Goal: Answer question/provide support: Share knowledge or assist other users

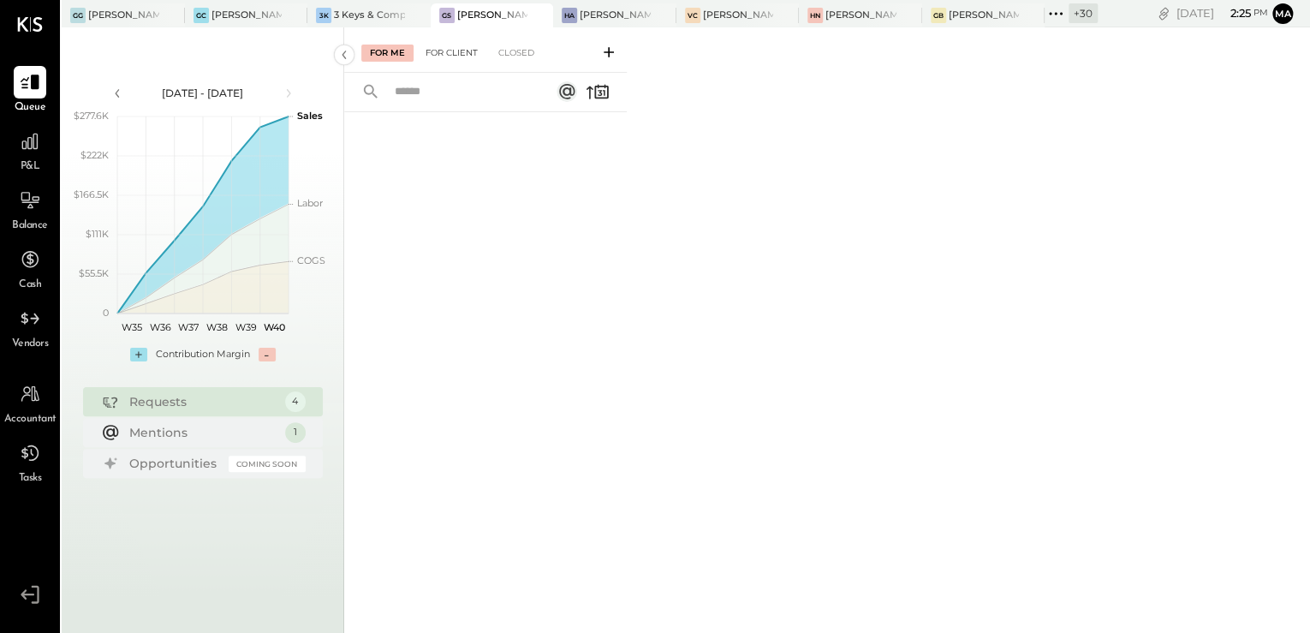
click at [471, 48] on div "For Client" at bounding box center [451, 53] width 69 height 17
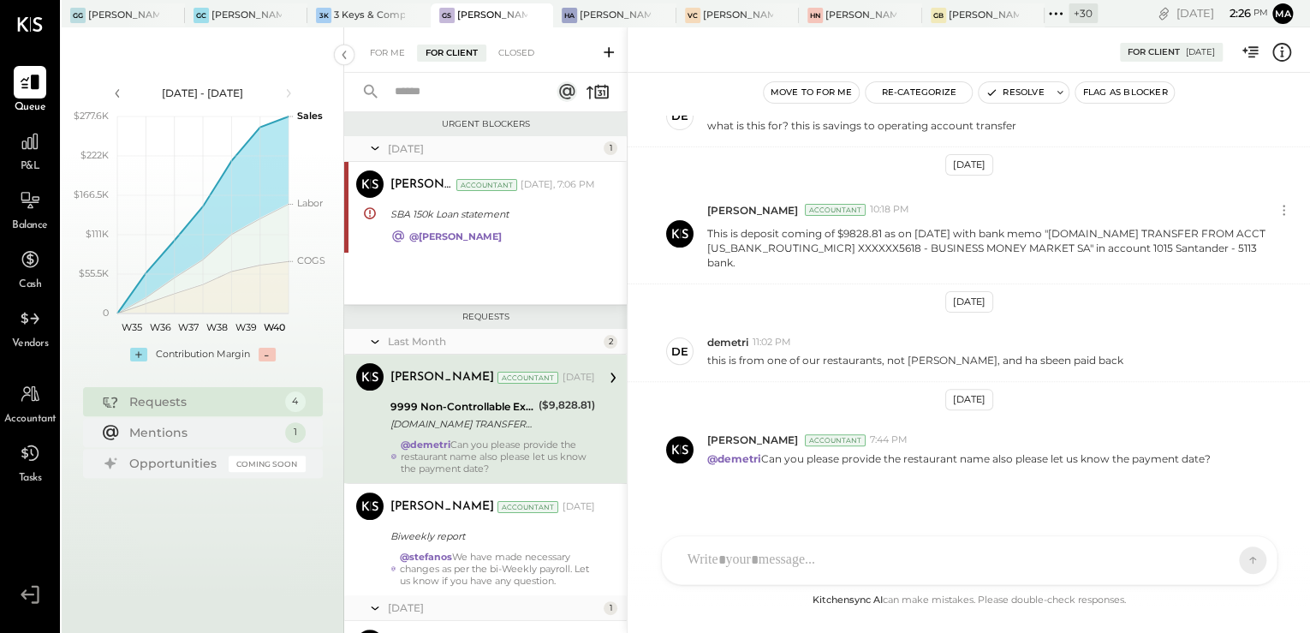
click at [608, 53] on icon at bounding box center [608, 52] width 10 height 10
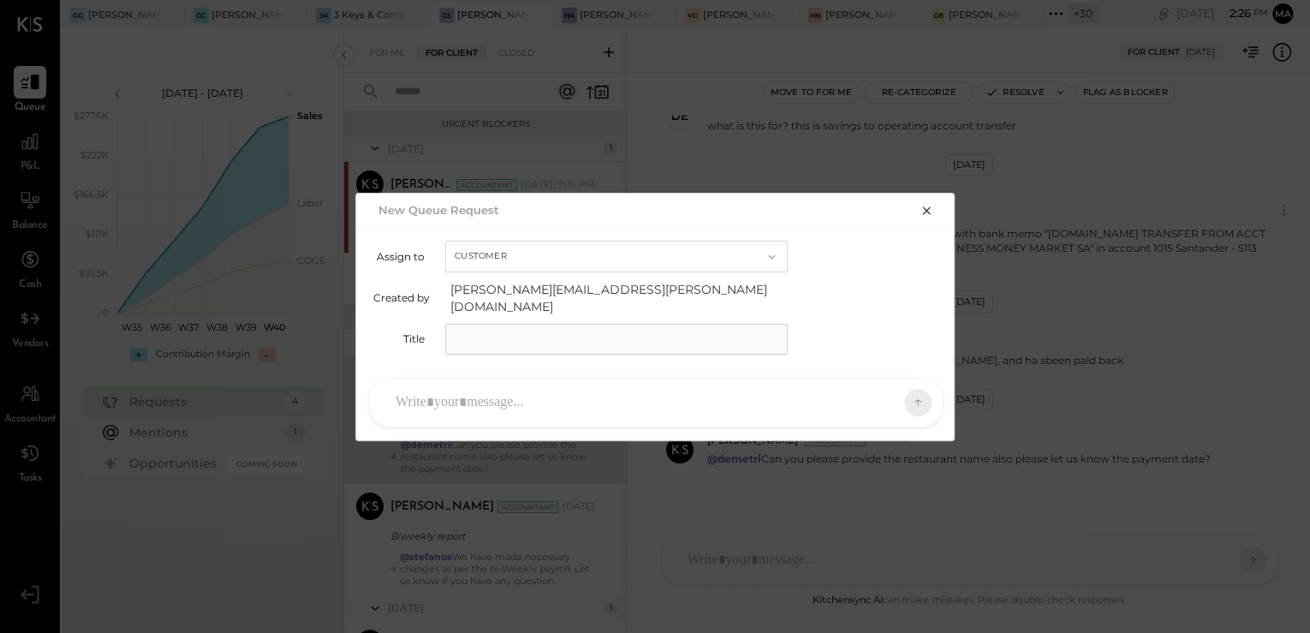
click at [510, 335] on input "text" at bounding box center [616, 339] width 342 height 31
type input "**********"
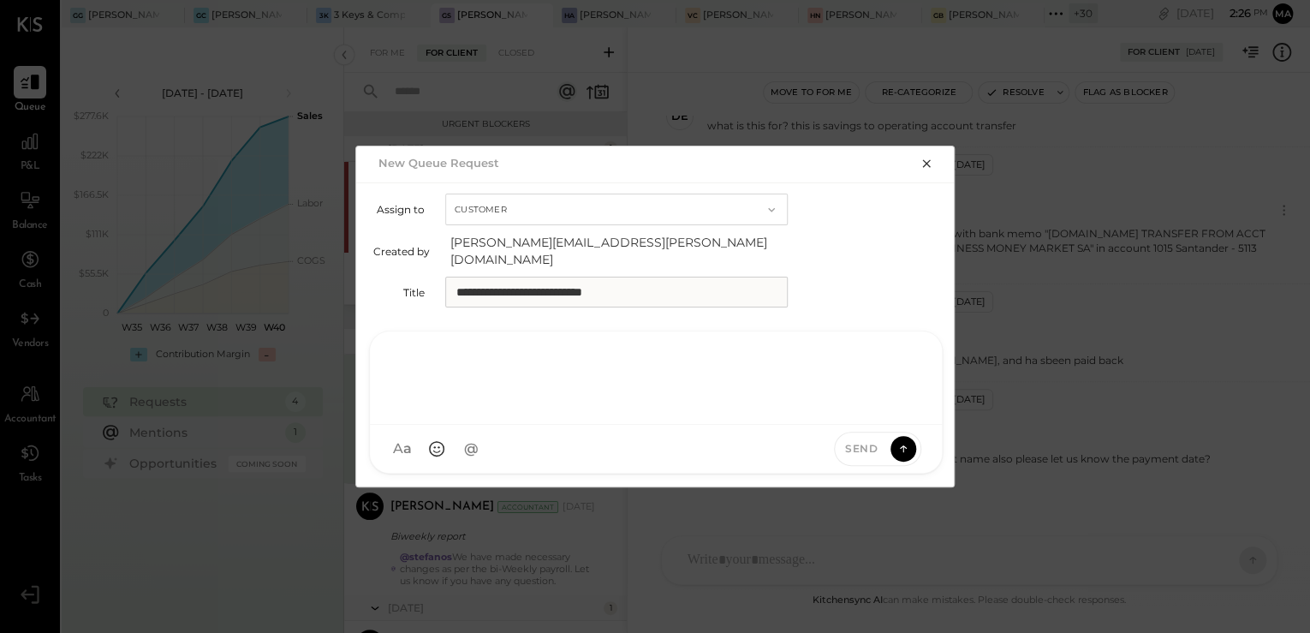
click at [531, 394] on div at bounding box center [656, 376] width 538 height 68
drag, startPoint x: 453, startPoint y: 354, endPoint x: 373, endPoint y: 353, distance: 79.6
click at [373, 353] on div "****" at bounding box center [656, 377] width 572 height 93
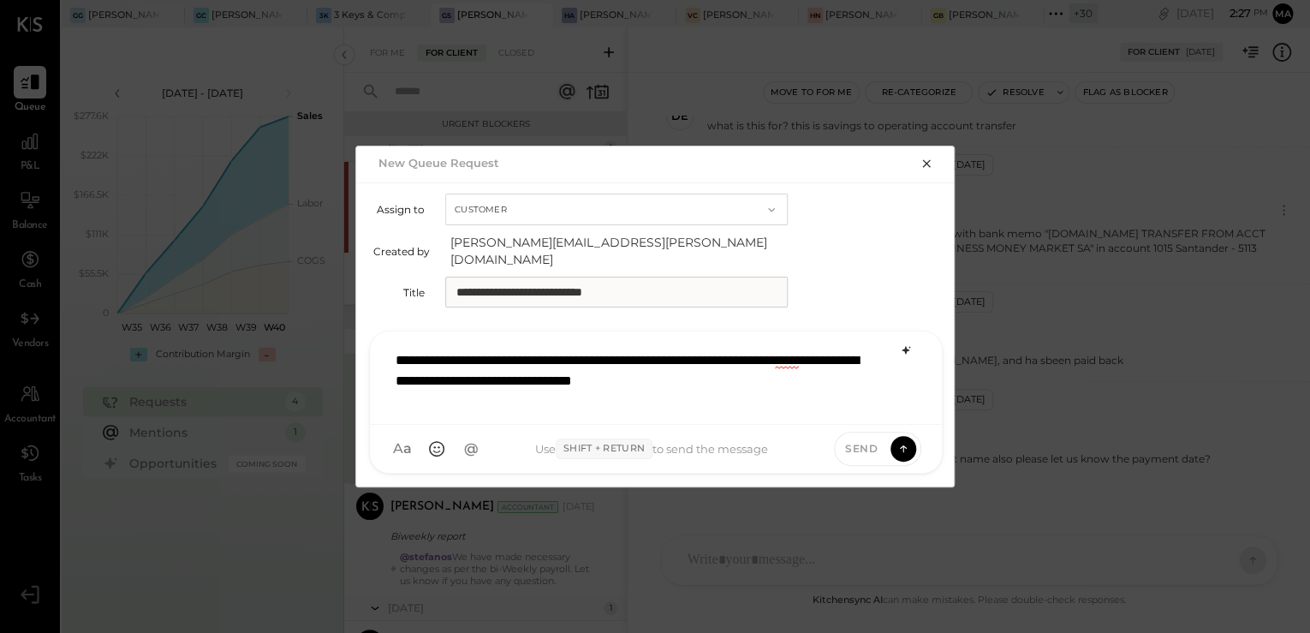
click at [907, 346] on icon at bounding box center [905, 350] width 8 height 8
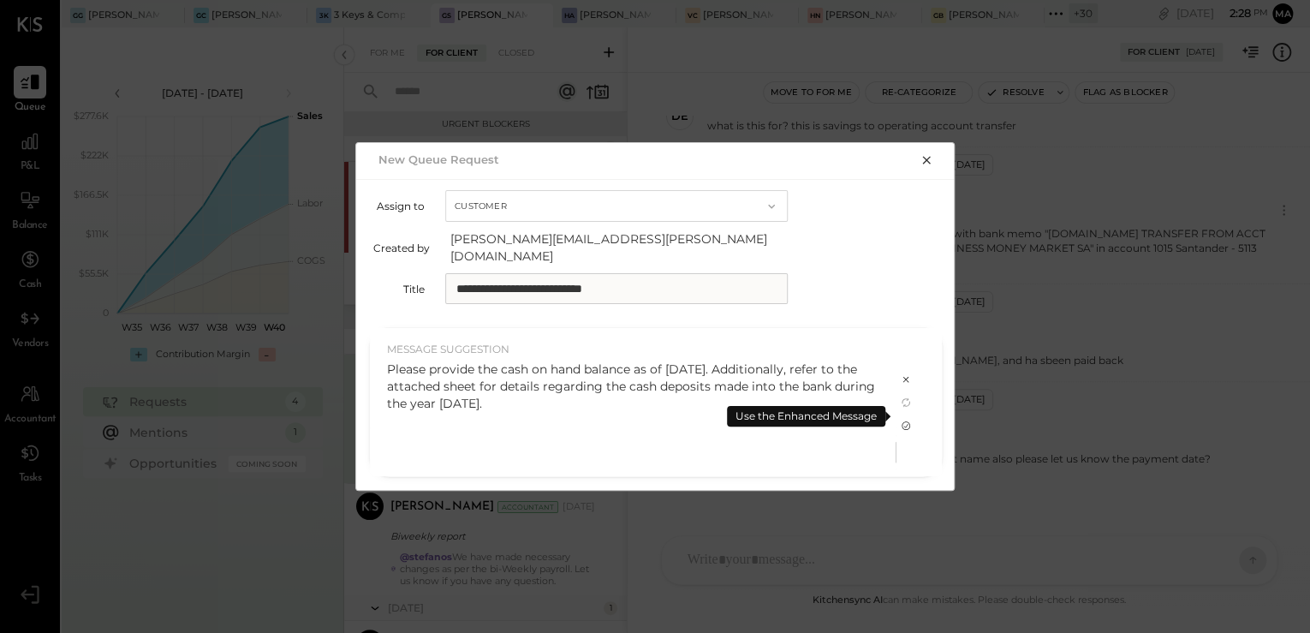
click at [901, 419] on icon at bounding box center [906, 426] width 14 height 14
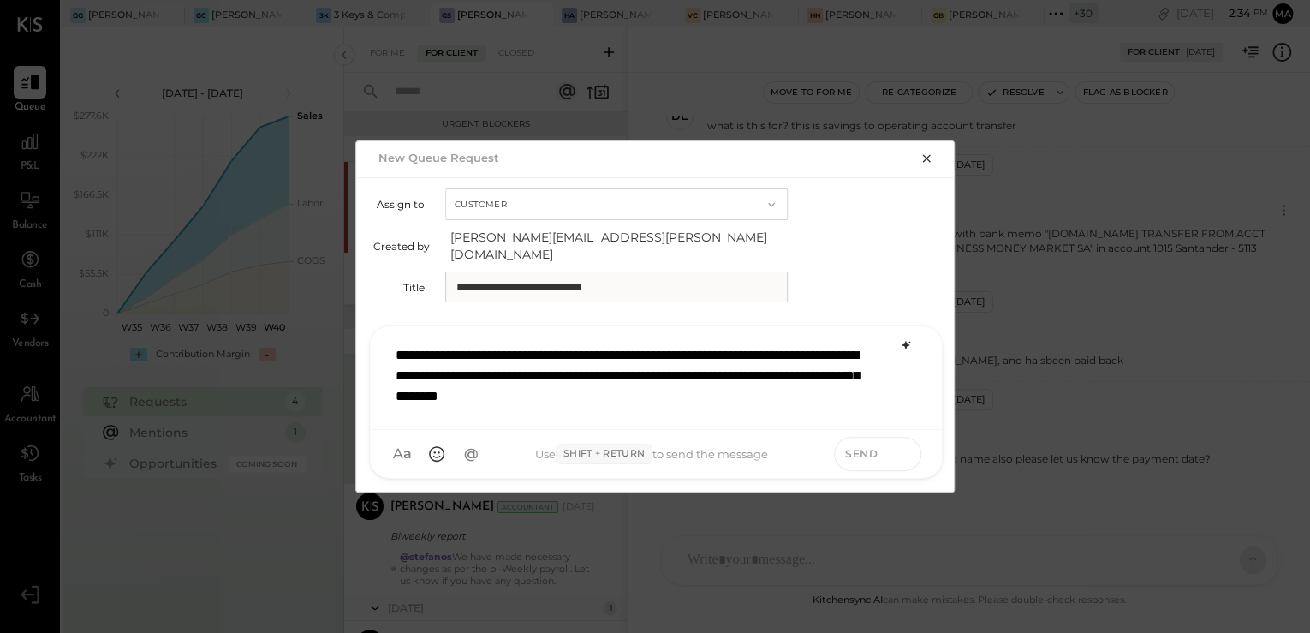
click at [907, 449] on icon at bounding box center [902, 452] width 15 height 17
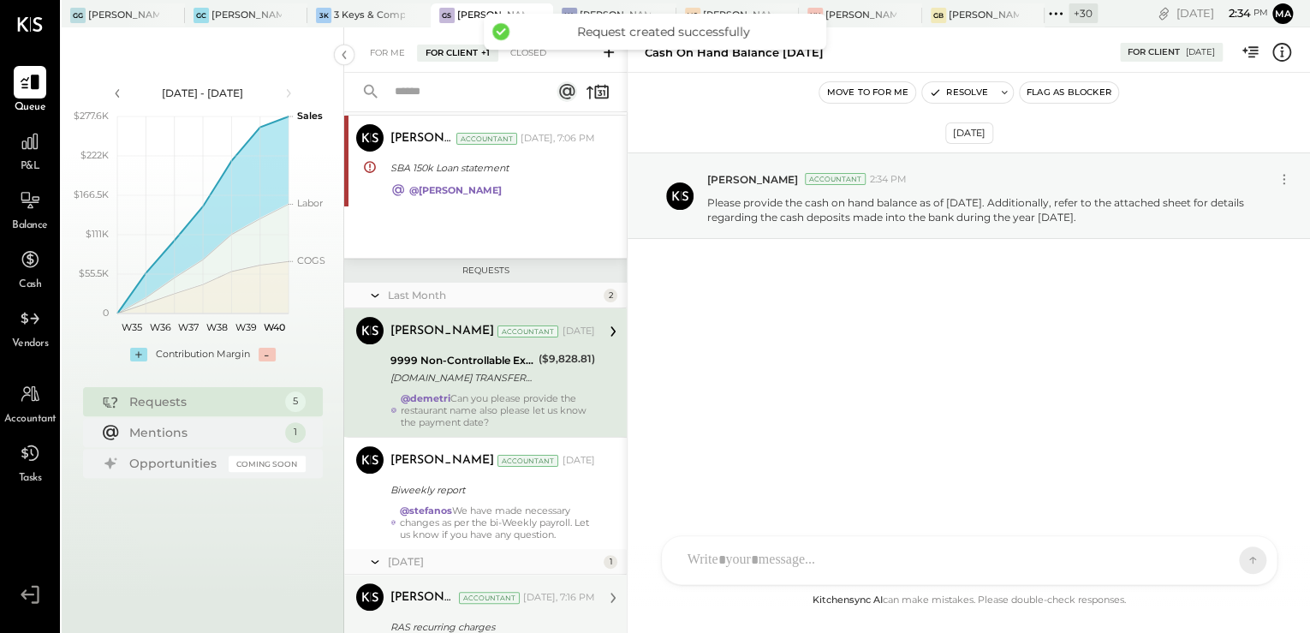
scroll to position [207, 0]
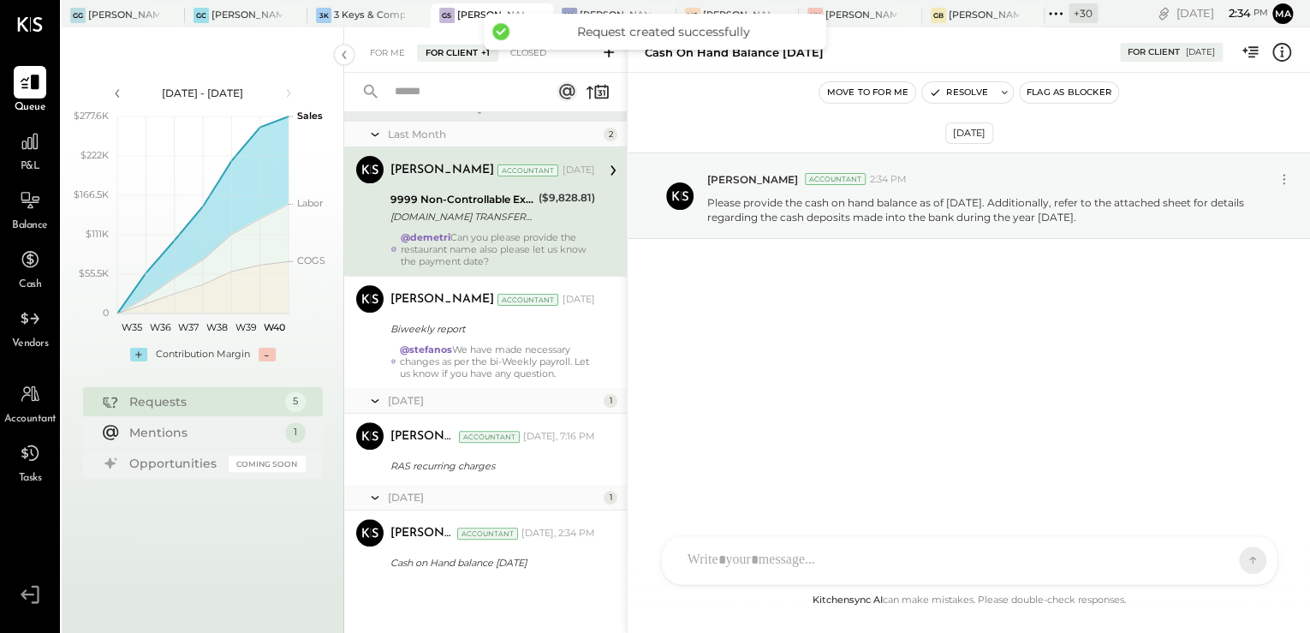
drag, startPoint x: 455, startPoint y: 573, endPoint x: 719, endPoint y: 615, distance: 267.0
click at [461, 575] on div "[PERSON_NAME] Accountant [PERSON_NAME] Accountant [DATE], 2:34 PM Cash on Hand …" at bounding box center [485, 545] width 282 height 71
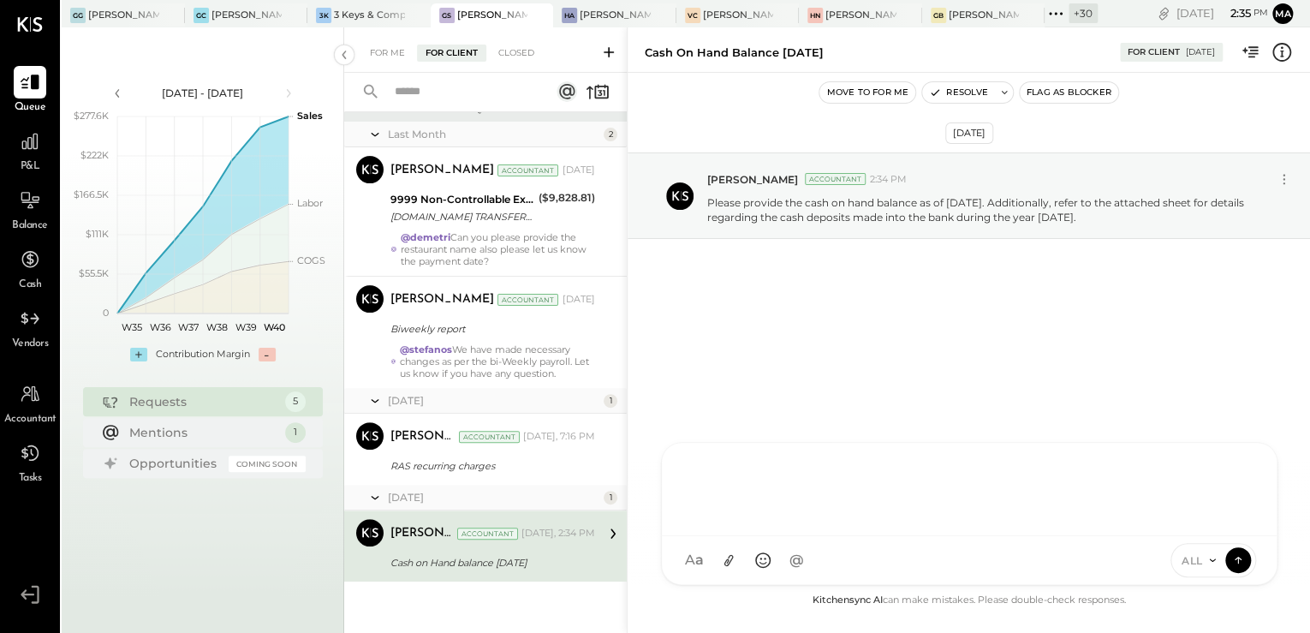
click at [868, 568] on div "D [PERSON_NAME] S [PERSON_NAME] [PERSON_NAME] [PERSON_NAME] MG [PERSON_NAME] AR…" at bounding box center [969, 513] width 616 height 143
click at [725, 563] on icon at bounding box center [728, 560] width 18 height 18
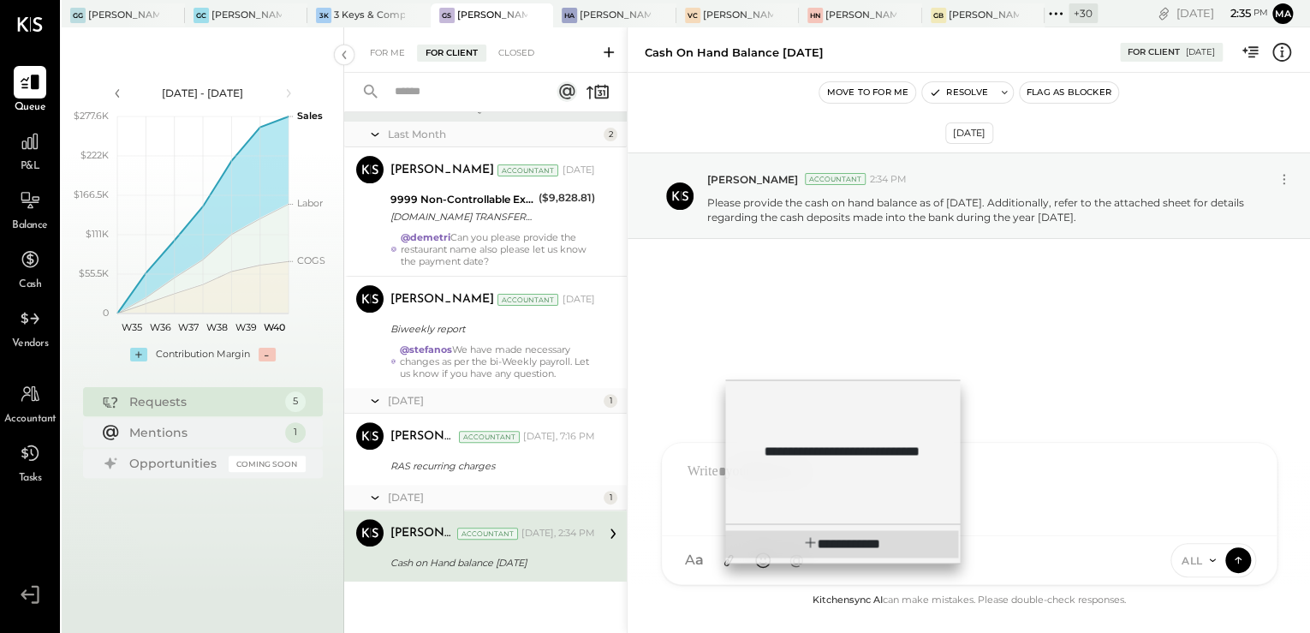
click at [828, 550] on span "**********" at bounding box center [854, 543] width 52 height 13
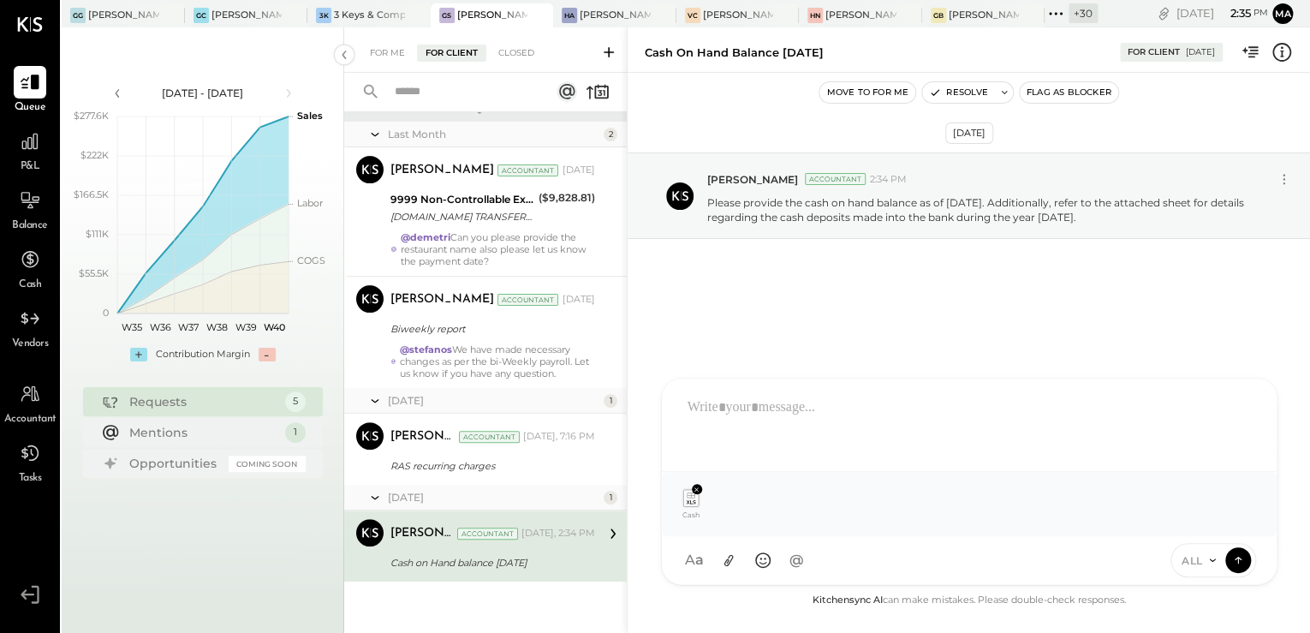
click at [722, 409] on div at bounding box center [969, 423] width 580 height 68
click at [1235, 560] on icon at bounding box center [1237, 558] width 15 height 17
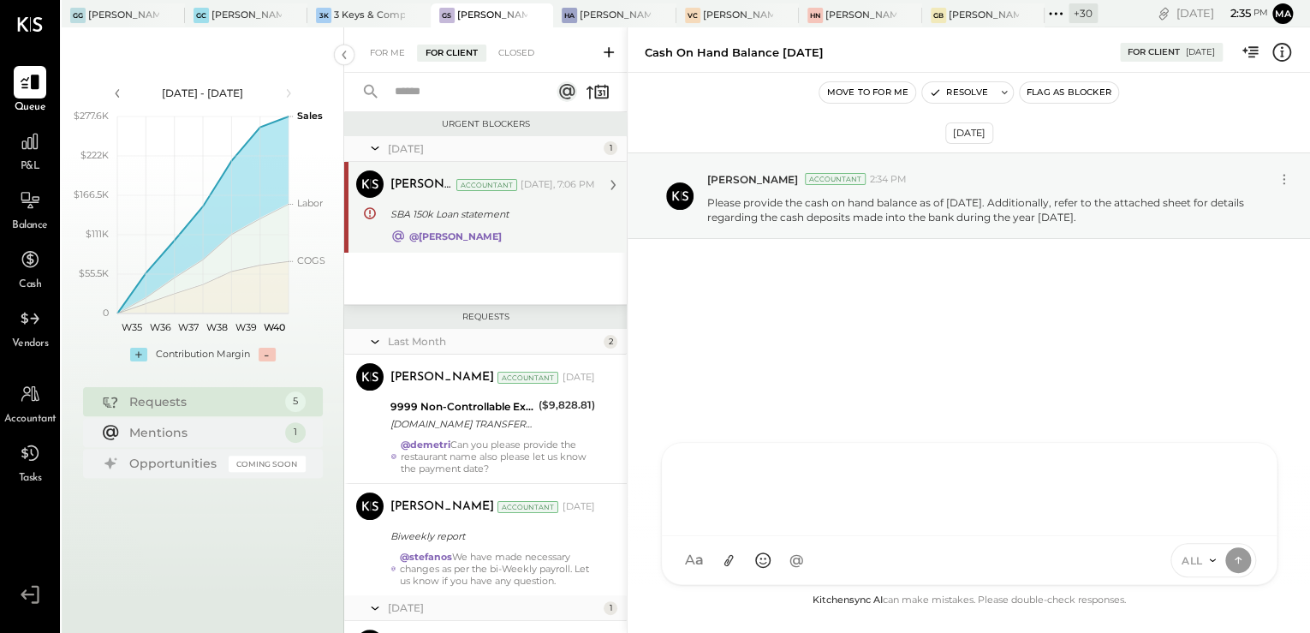
click at [419, 222] on div "SBA 150k Loan statement" at bounding box center [489, 213] width 199 height 17
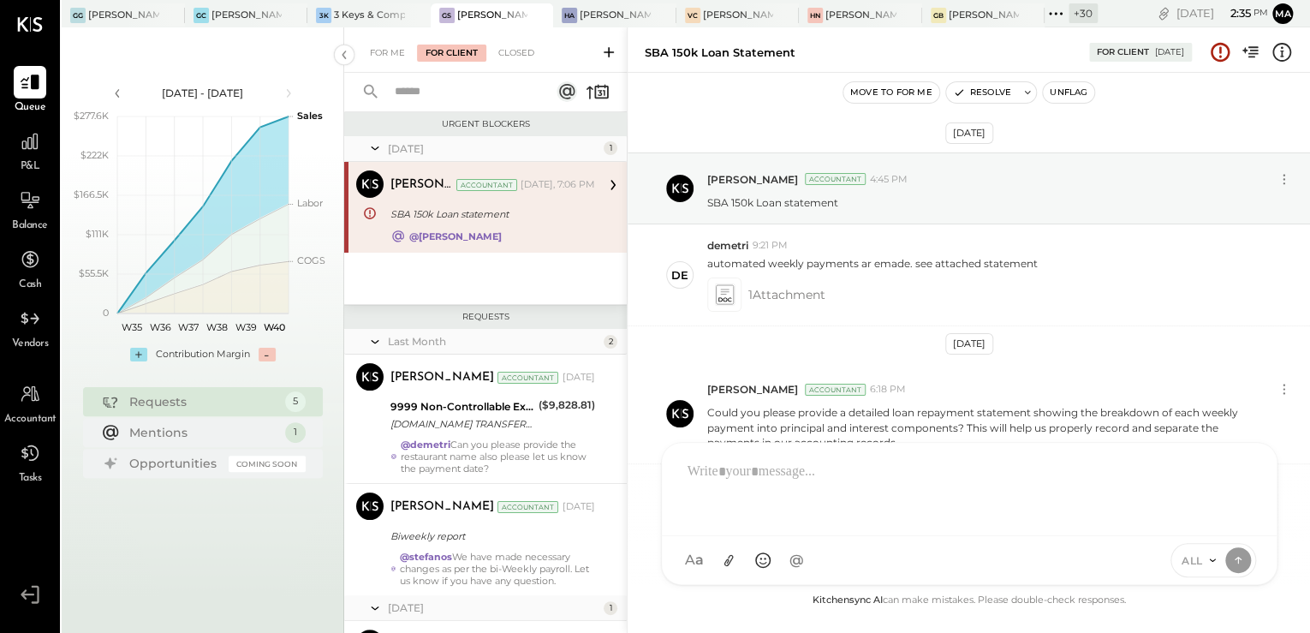
scroll to position [1873, 0]
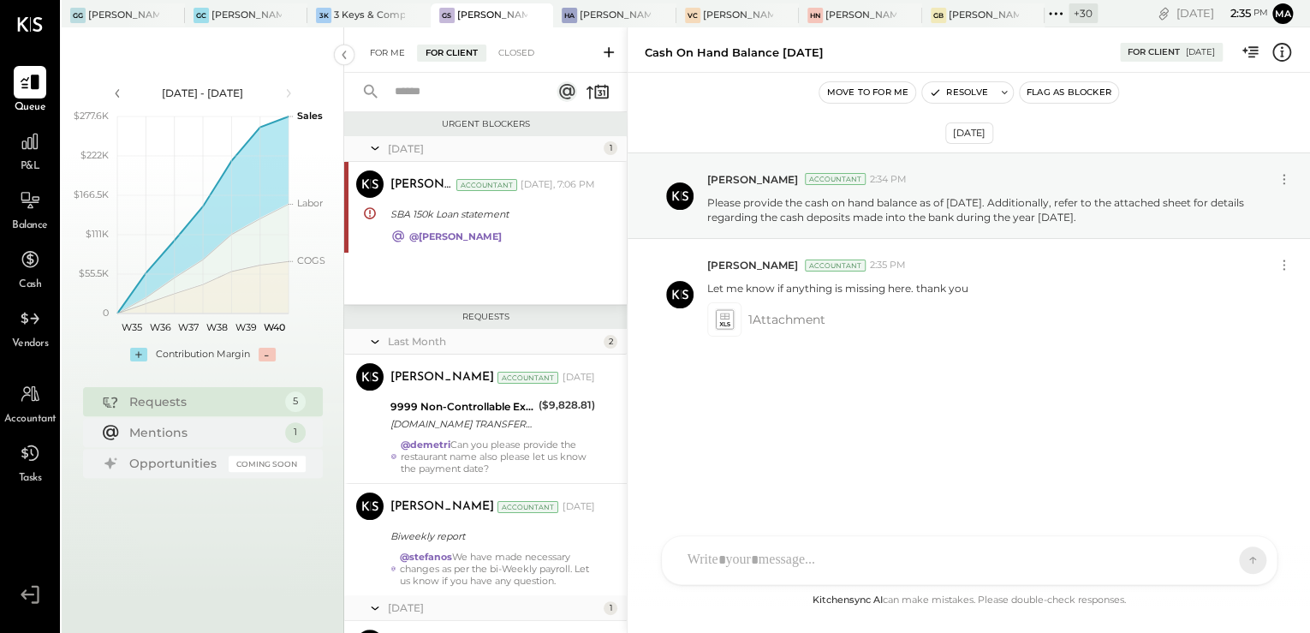
click at [381, 56] on div "For Me" at bounding box center [387, 53] width 52 height 17
